Goal: Task Accomplishment & Management: Use online tool/utility

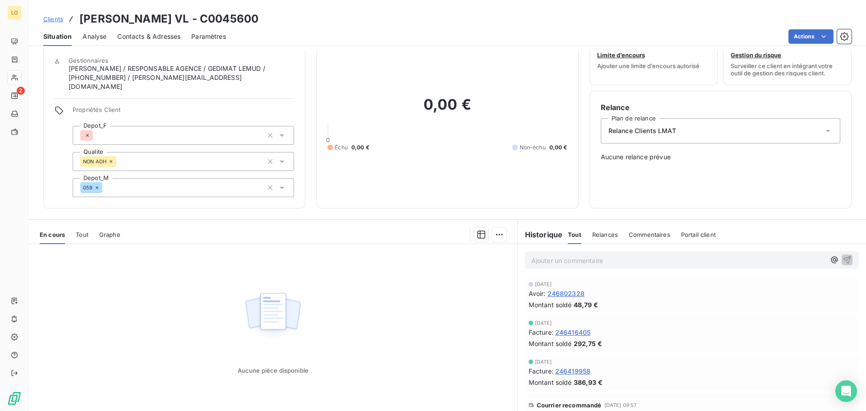
scroll to position [52, 0]
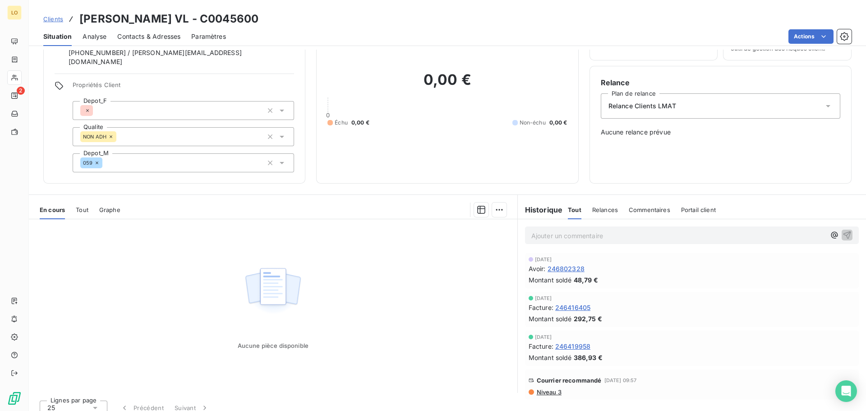
click at [540, 388] on span "Niveau 3" at bounding box center [549, 391] width 26 height 7
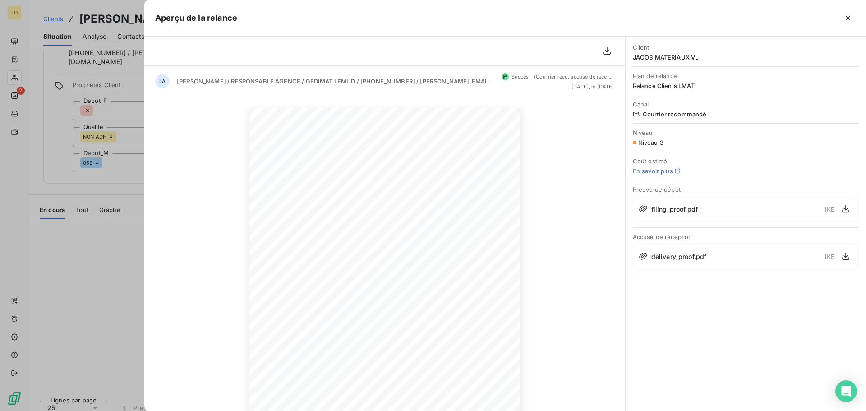
click at [680, 210] on span "filing_proof.pdf" at bounding box center [674, 208] width 46 height 9
click at [847, 210] on icon "button" at bounding box center [845, 208] width 9 height 9
click at [110, 281] on div at bounding box center [433, 205] width 866 height 411
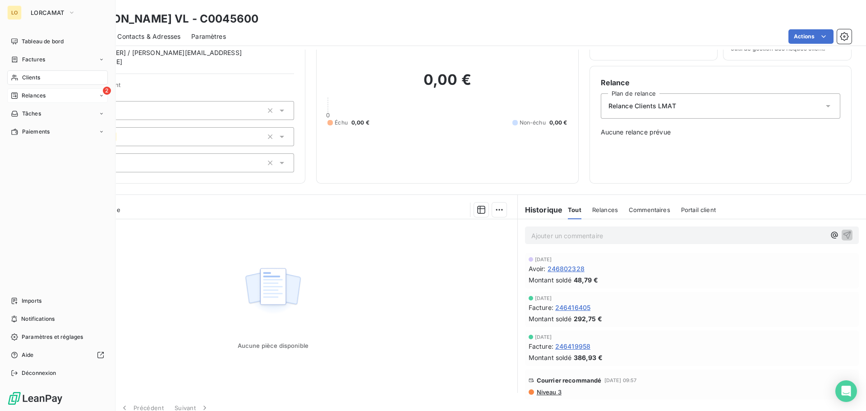
click at [21, 92] on div "Relances" at bounding box center [28, 96] width 35 height 8
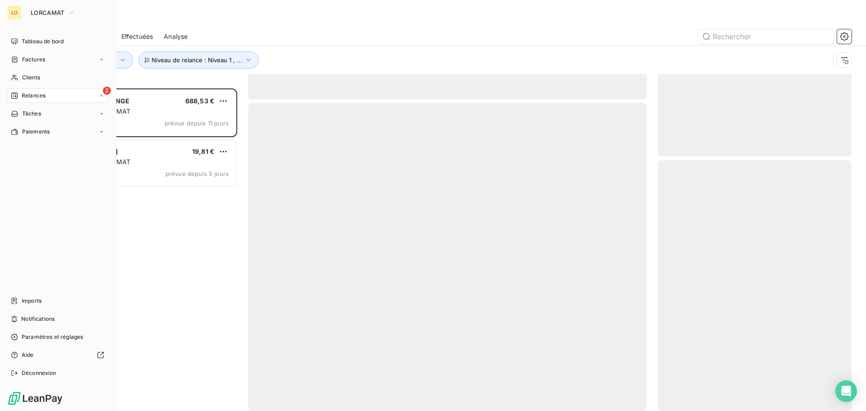
scroll to position [316, 187]
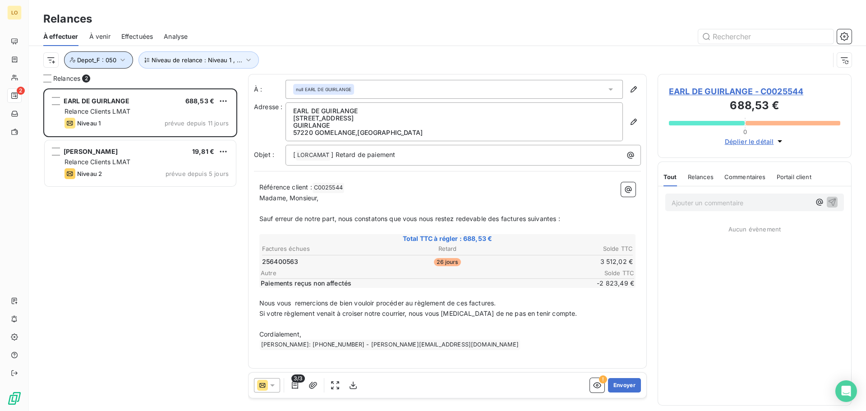
click at [75, 58] on button "Depot_F : 050" at bounding box center [98, 59] width 69 height 17
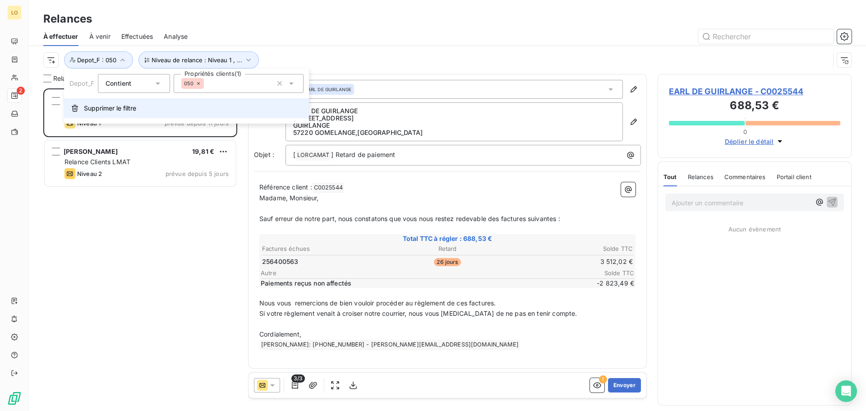
click at [105, 109] on span "Supprimer le filtre" at bounding box center [110, 108] width 52 height 9
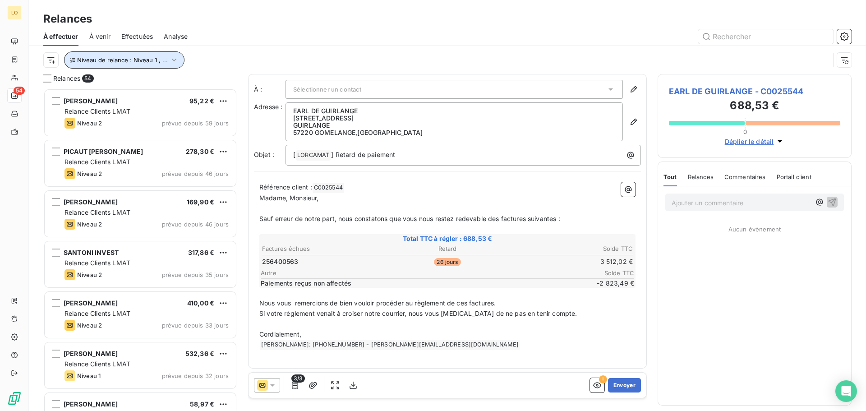
click at [133, 60] on span "Niveau de relance : Niveau 1 , ..." at bounding box center [122, 59] width 91 height 7
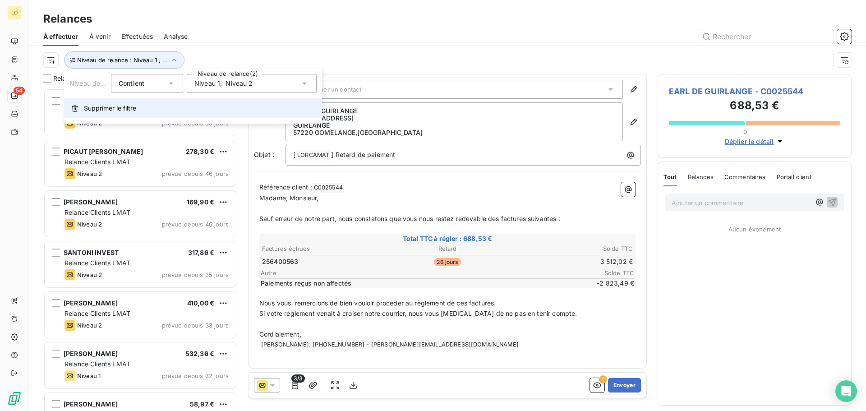
click at [133, 112] on span "Supprimer le filtre" at bounding box center [110, 108] width 52 height 9
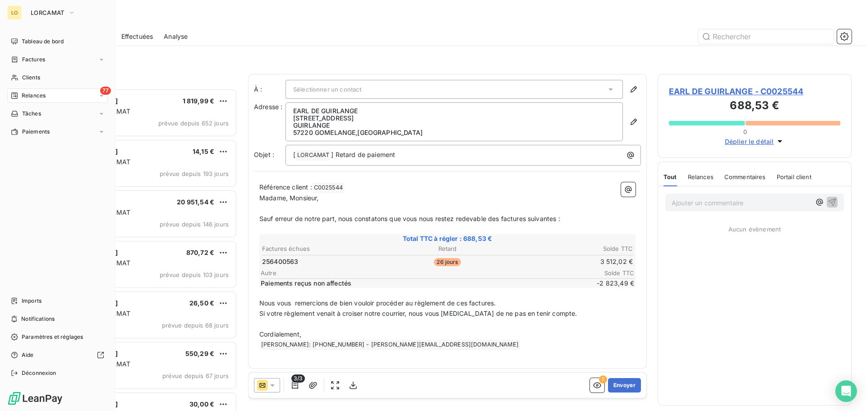
click at [22, 95] on span "Relances" at bounding box center [34, 96] width 24 height 8
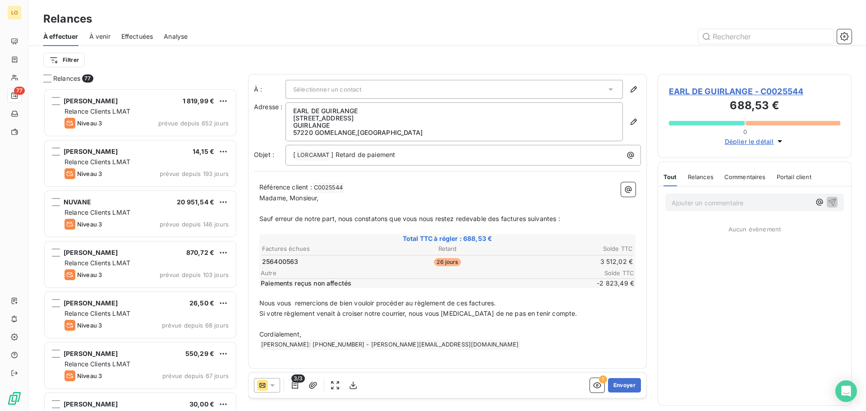
click at [166, 64] on div "Filtrer" at bounding box center [447, 59] width 808 height 17
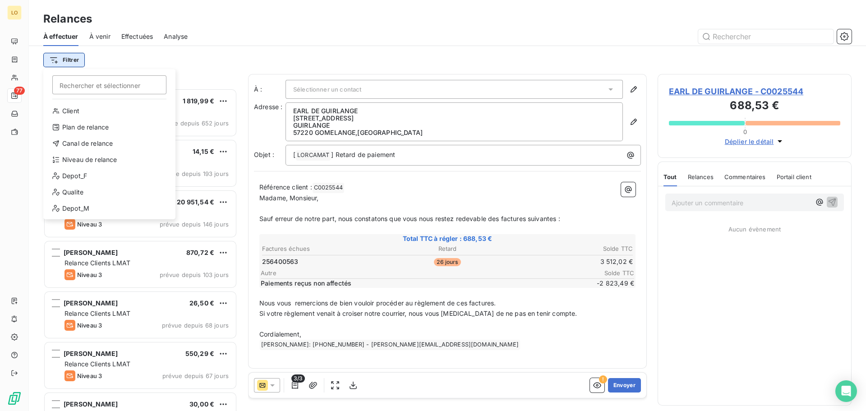
click at [81, 57] on html "LO 77 Relances À effectuer À venir Effectuées Analyse Filtrer Rechercher et sél…" at bounding box center [433, 205] width 866 height 411
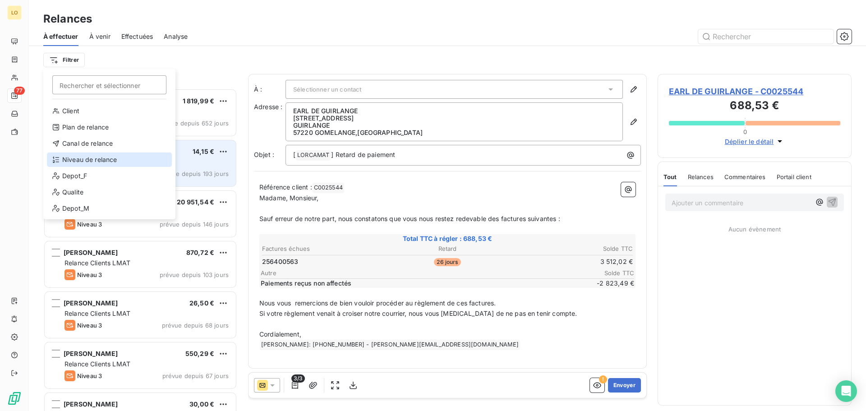
click at [103, 161] on div "Niveau de relance" at bounding box center [109, 159] width 125 height 14
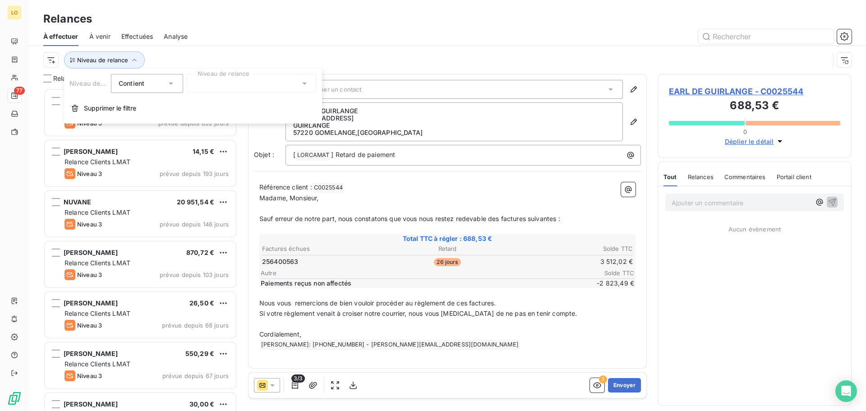
click at [216, 86] on div at bounding box center [252, 83] width 130 height 19
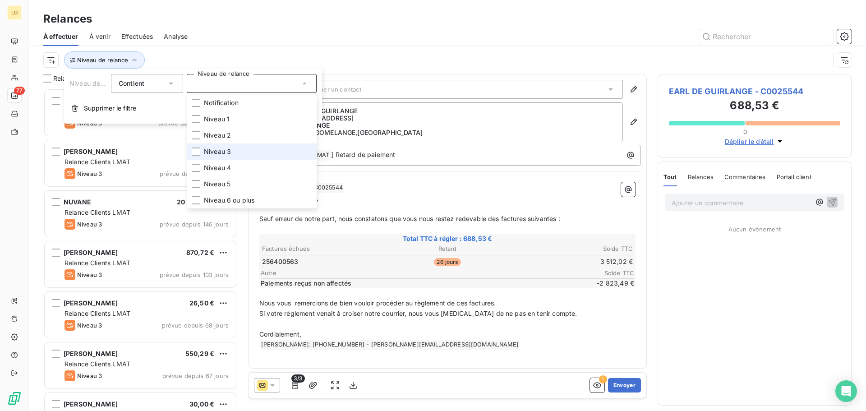
click at [216, 147] on span "Niveau 3" at bounding box center [217, 151] width 27 height 9
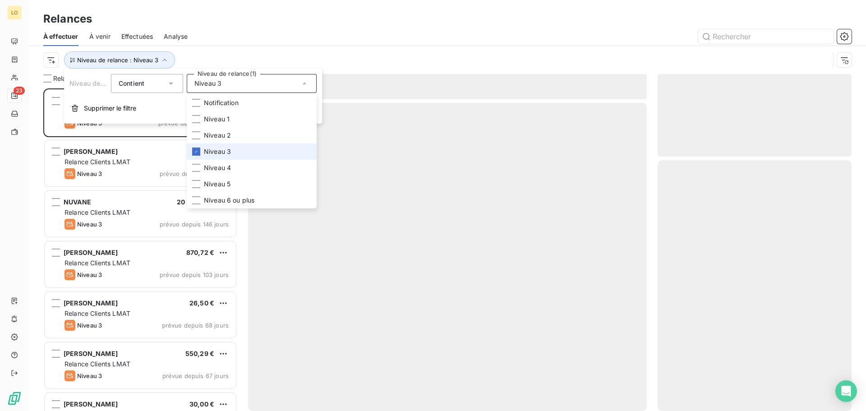
scroll to position [316, 187]
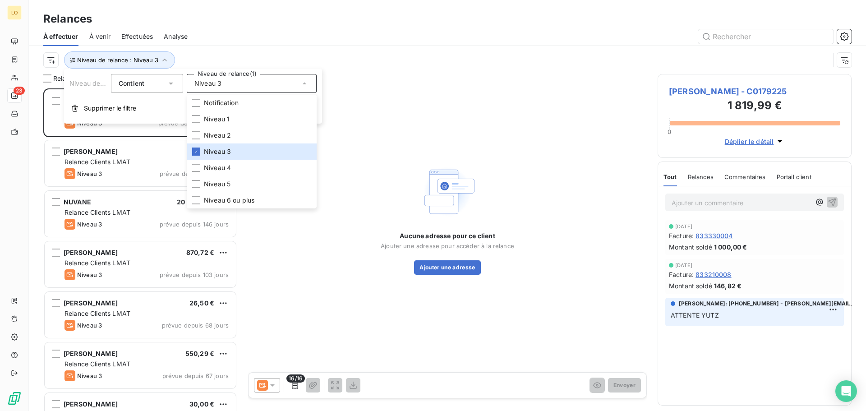
click at [259, 29] on div at bounding box center [524, 36] width 653 height 14
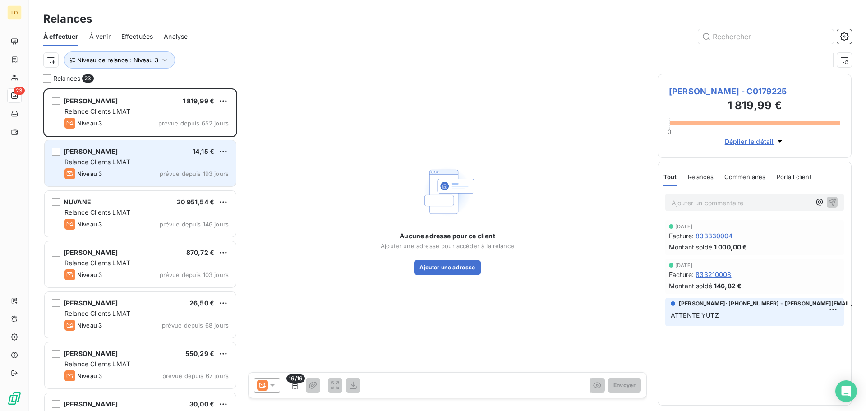
click at [147, 159] on div "Relance Clients LMAT" at bounding box center [146, 161] width 164 height 9
